Goal: Check status: Check status

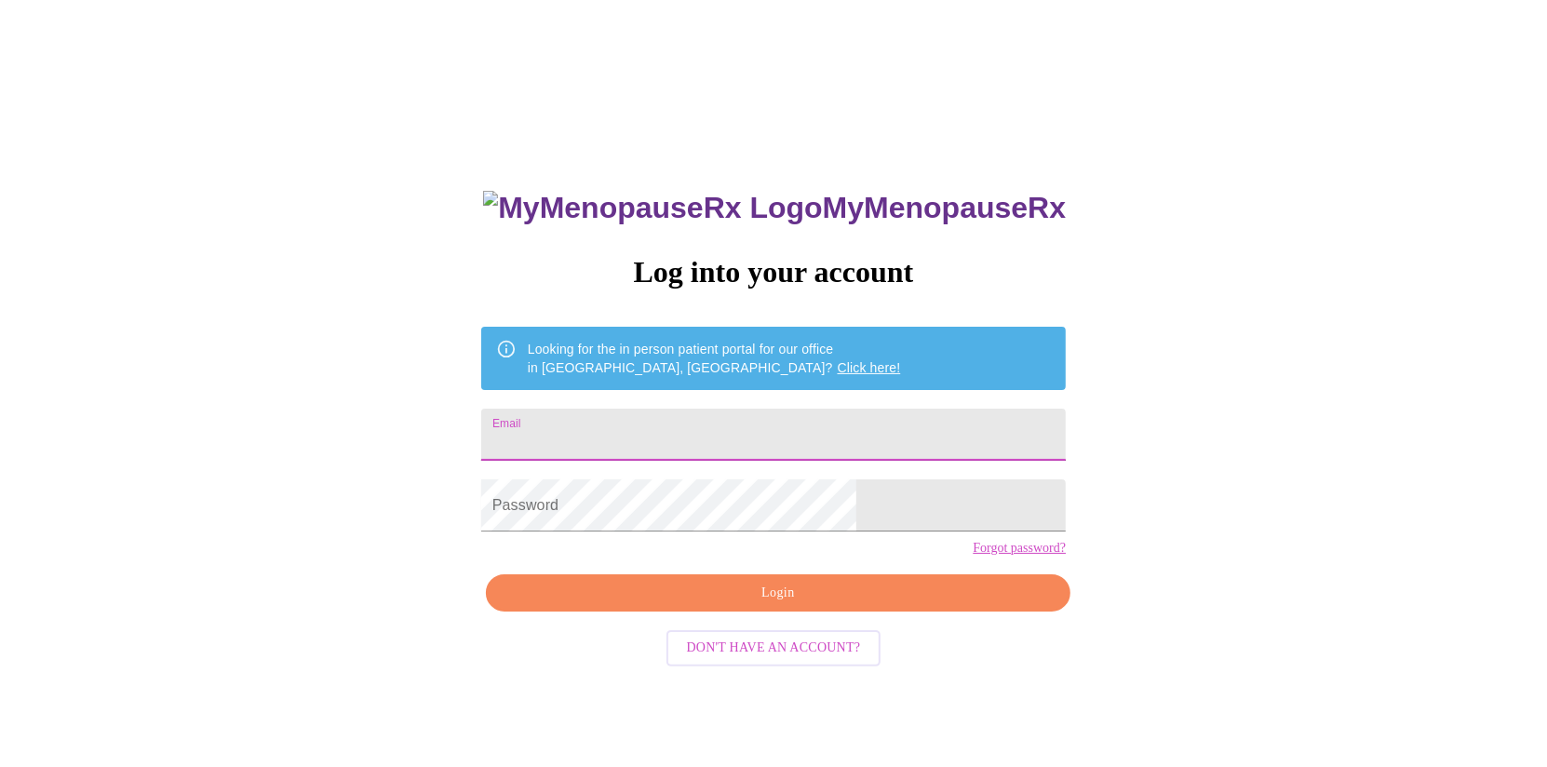
click at [668, 429] on input "Email" at bounding box center [773, 435] width 584 height 52
type input "[EMAIL_ADDRESS][DOMAIN_NAME]"
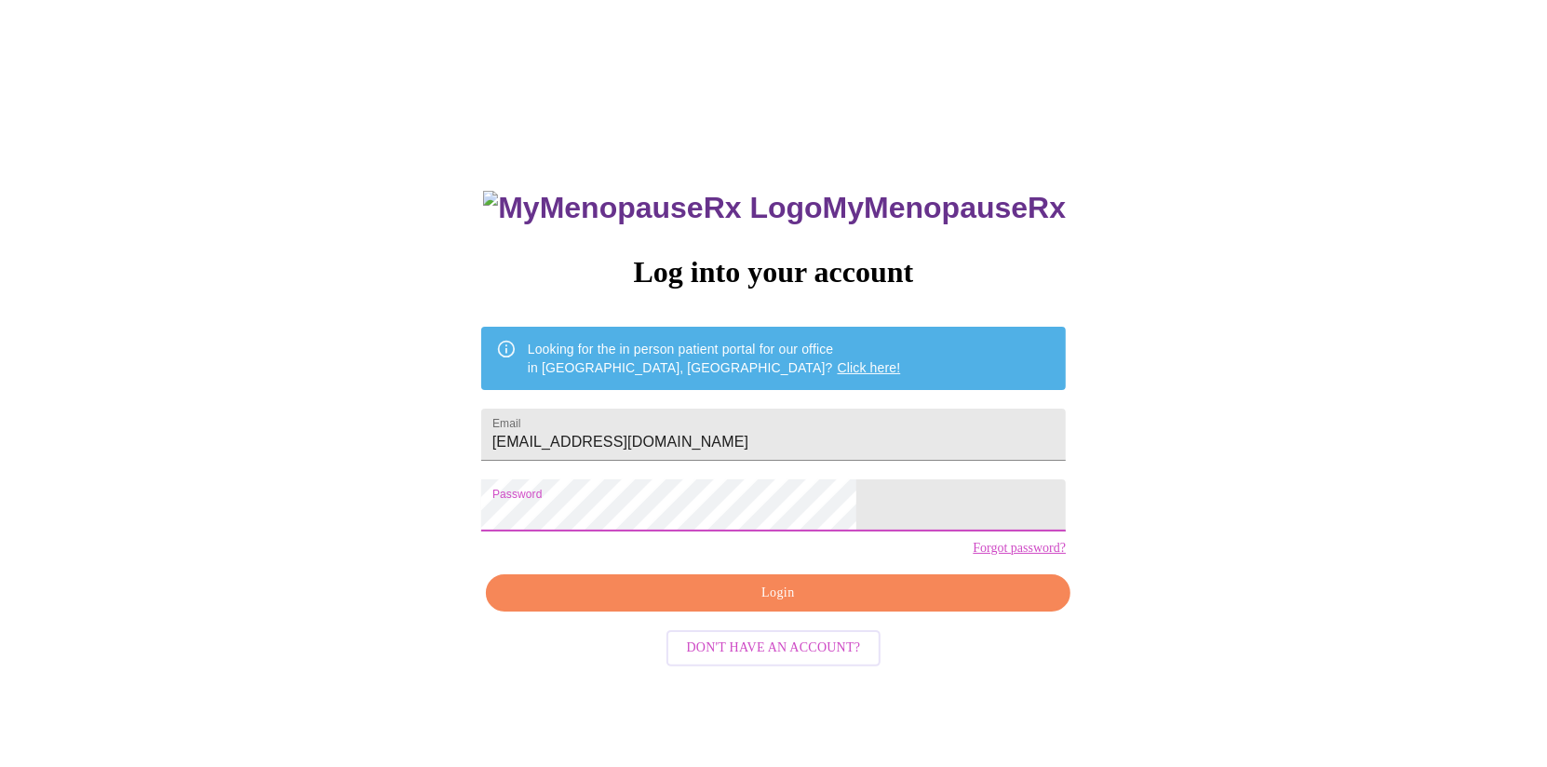
click at [792, 605] on span "Login" at bounding box center [778, 593] width 542 height 23
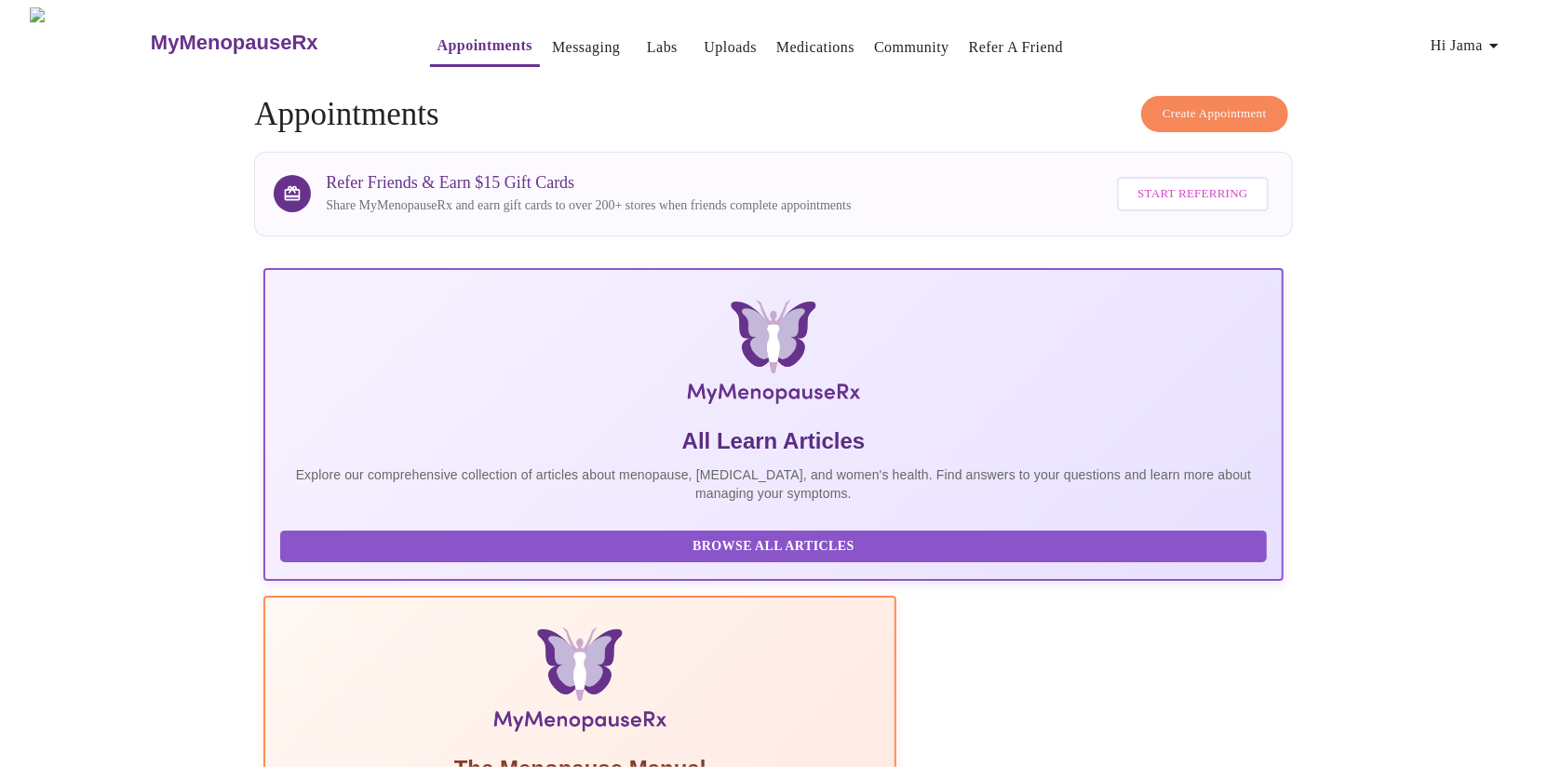
click at [1481, 42] on span "Hi Jama" at bounding box center [1467, 46] width 74 height 26
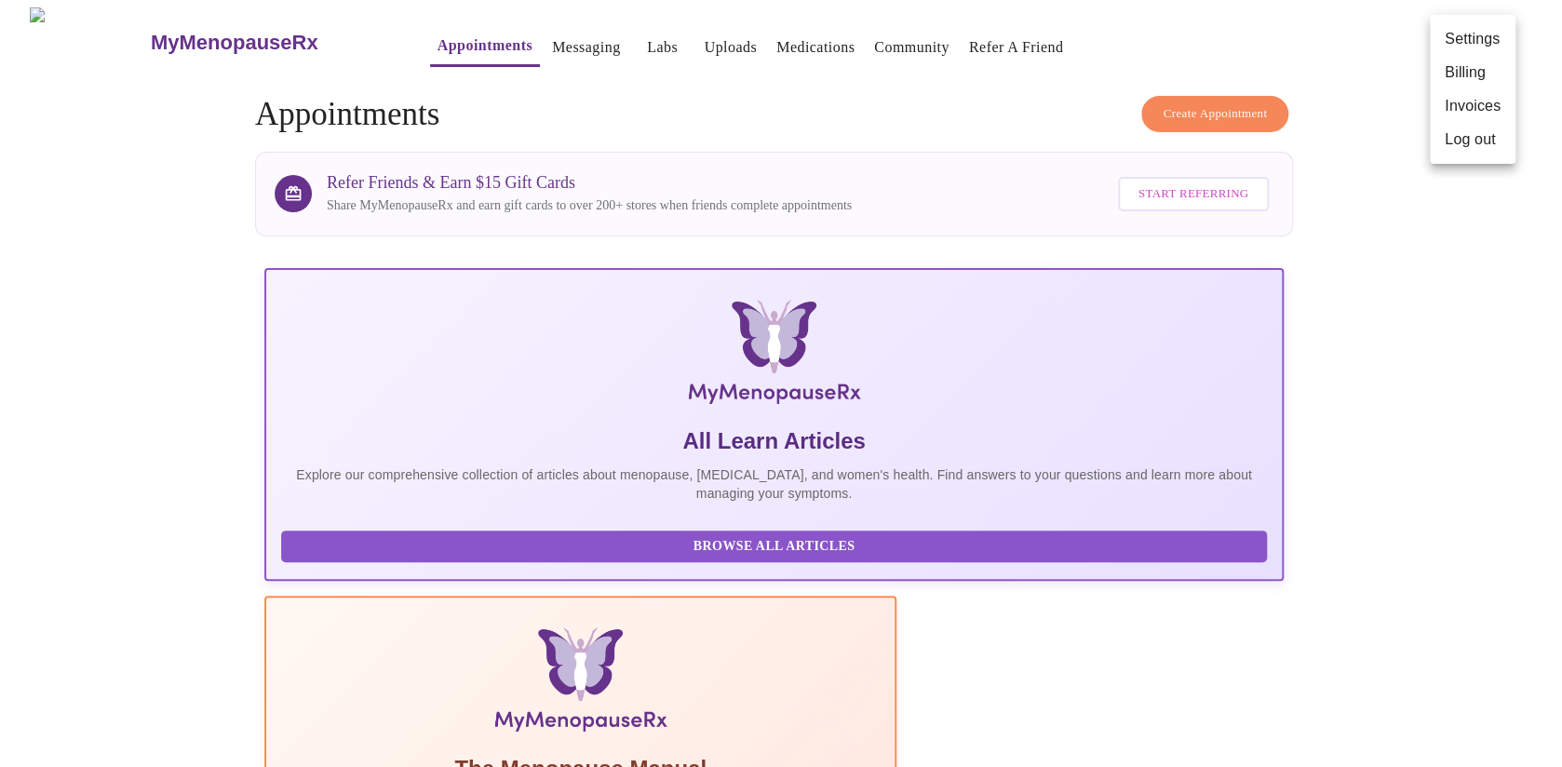
click at [628, 41] on div at bounding box center [781, 383] width 1562 height 767
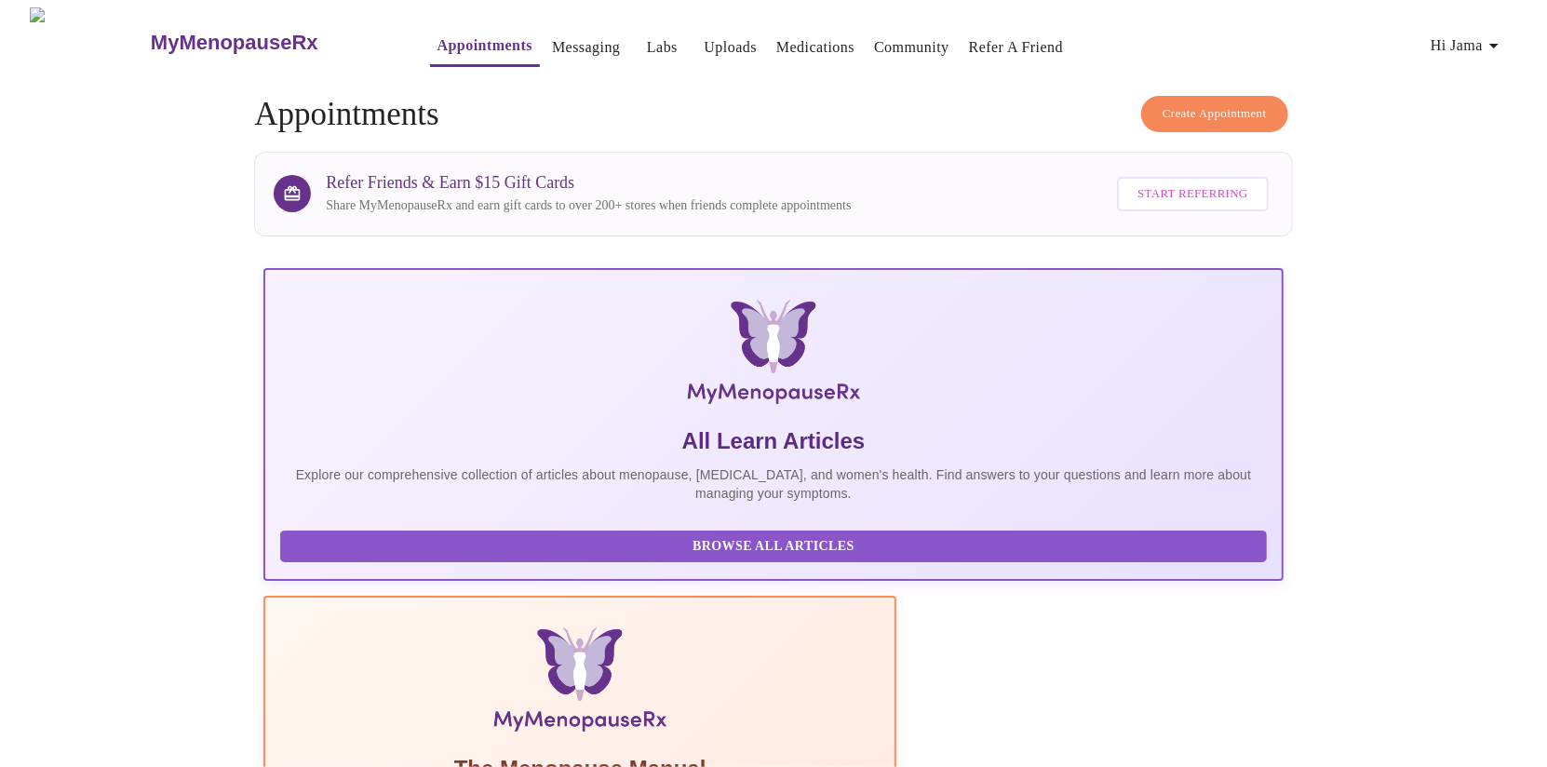
click at [647, 41] on link "Labs" at bounding box center [662, 47] width 31 height 26
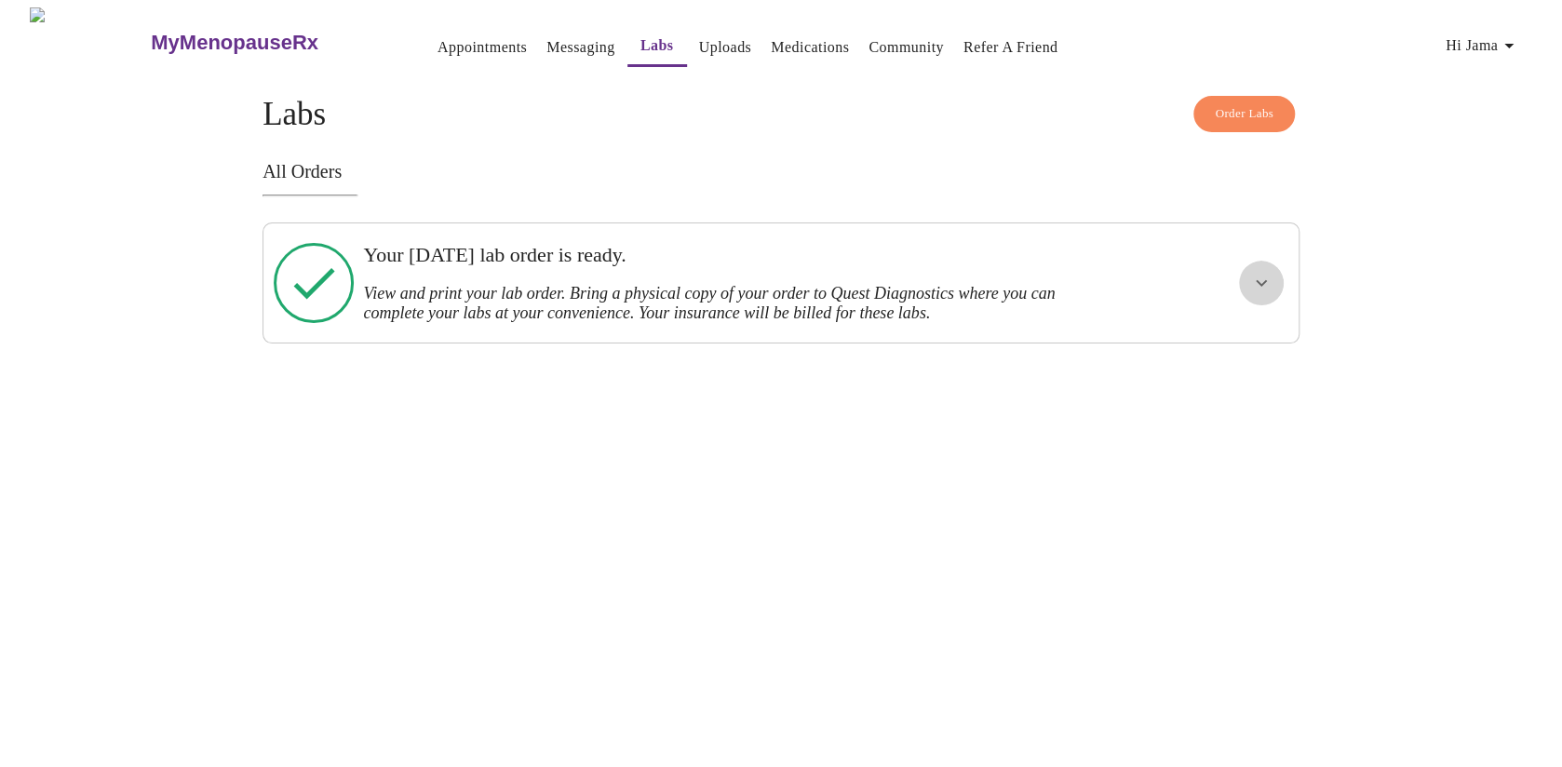
click at [1254, 279] on icon "show more" at bounding box center [1261, 283] width 22 height 22
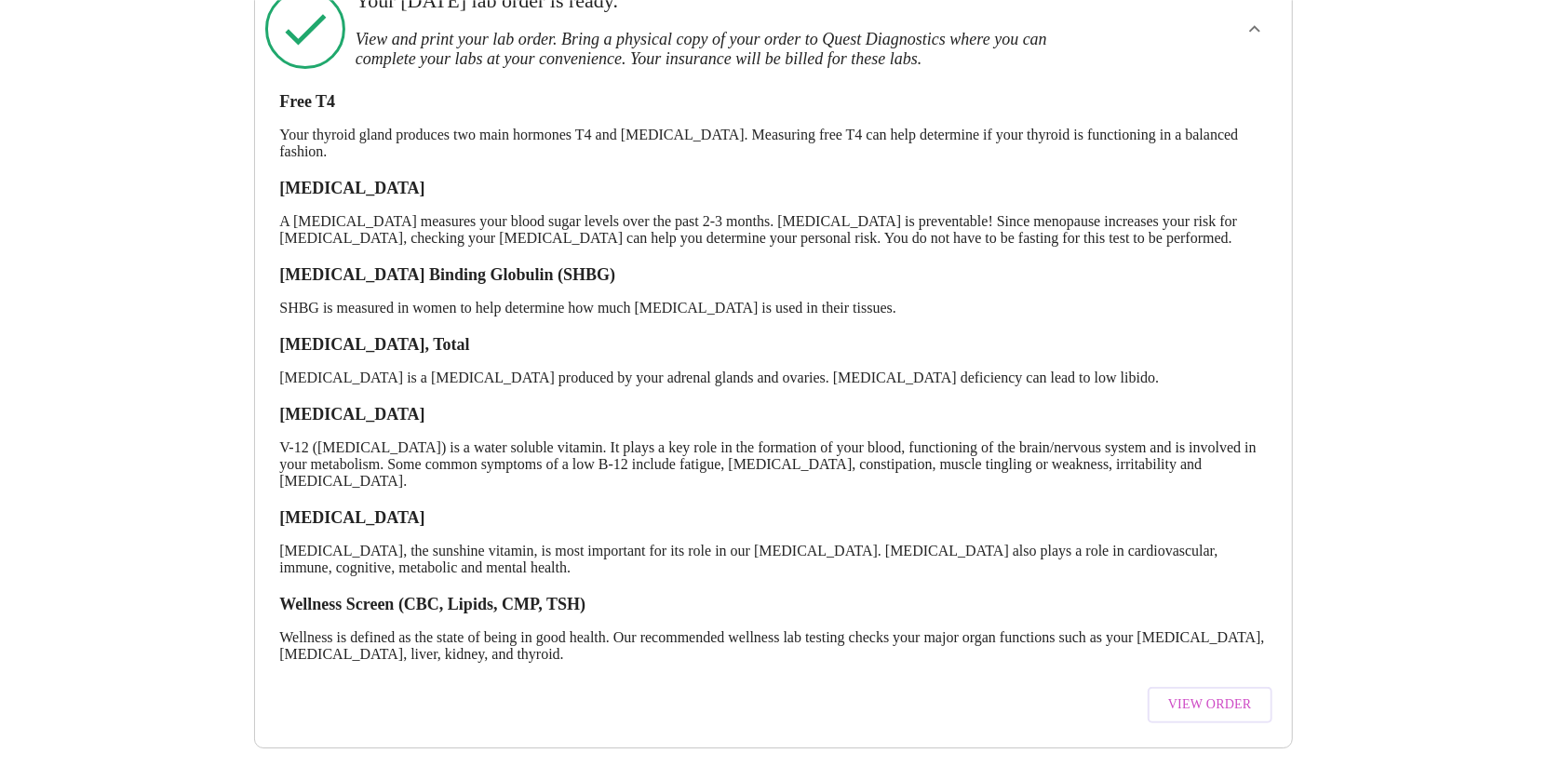
scroll to position [267, 0]
click at [1229, 693] on span "View Order" at bounding box center [1210, 704] width 84 height 23
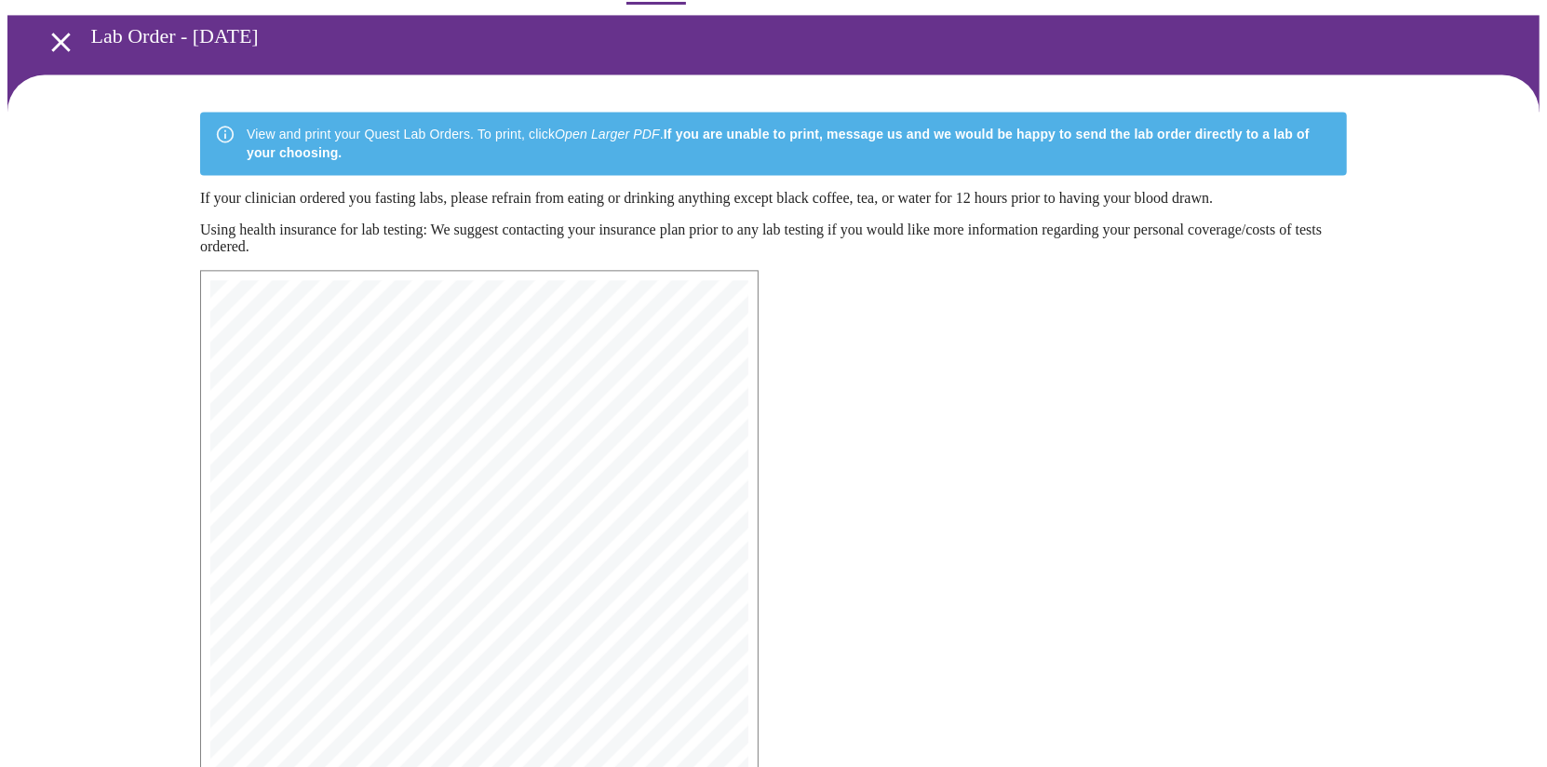
scroll to position [377, 0]
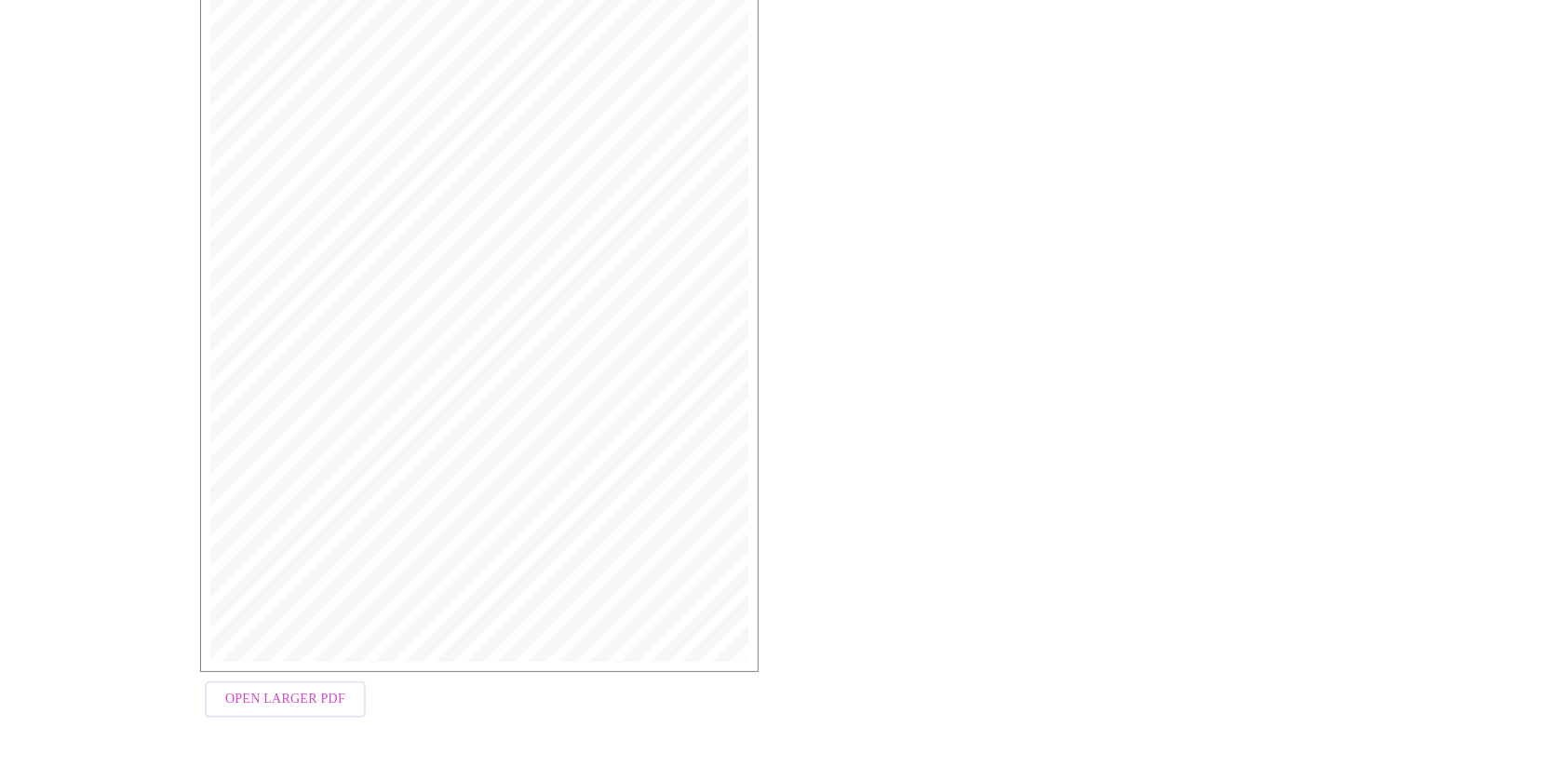
drag, startPoint x: 315, startPoint y: 704, endPoint x: 1365, endPoint y: 610, distance: 1054.8
click at [315, 704] on span "Open Larger PDF" at bounding box center [285, 699] width 120 height 23
